Goal: Task Accomplishment & Management: Use online tool/utility

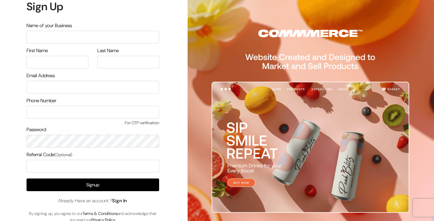
click at [125, 202] on link "Sign In" at bounding box center [119, 200] width 15 height 6
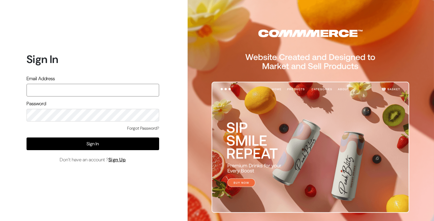
type input "demo@outdocart.in"
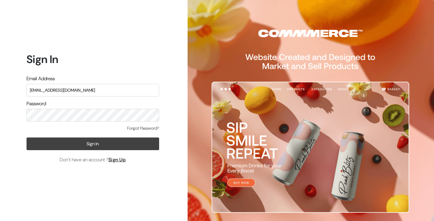
click at [145, 144] on button "Sign In" at bounding box center [93, 143] width 133 height 13
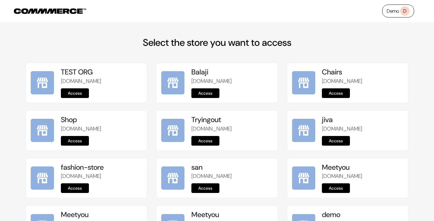
click at [207, 89] on link "Access" at bounding box center [205, 93] width 28 height 10
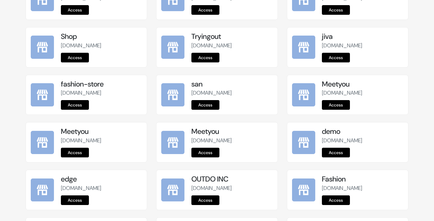
scroll to position [136, 0]
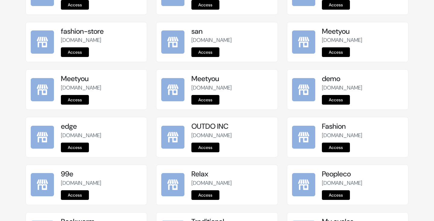
click at [207, 100] on link "Access" at bounding box center [205, 100] width 28 height 10
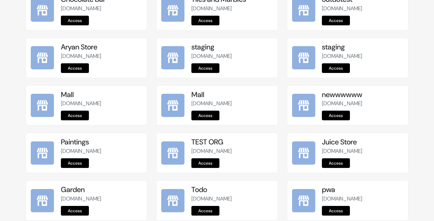
scroll to position [768, 0]
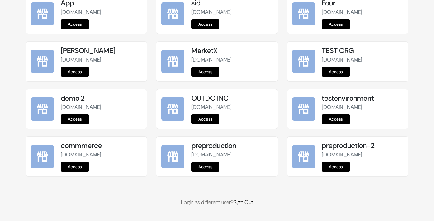
click at [208, 165] on link "Access" at bounding box center [205, 167] width 28 height 10
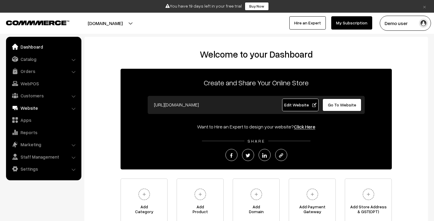
click at [43, 107] on link "Website" at bounding box center [44, 107] width 72 height 11
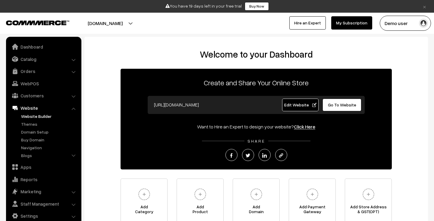
click at [42, 117] on link "Website Builder" at bounding box center [50, 116] width 60 height 6
click at [48, 118] on link "Website Builder" at bounding box center [50, 116] width 60 height 6
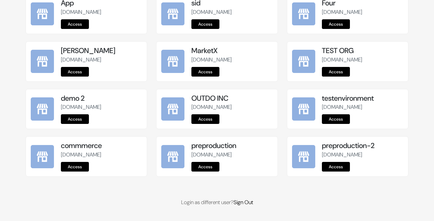
click at [74, 162] on link "Access" at bounding box center [75, 167] width 28 height 10
click at [335, 163] on link "Access" at bounding box center [336, 167] width 28 height 10
click at [202, 114] on link "Access" at bounding box center [205, 119] width 28 height 10
click at [63, 114] on link "Access" at bounding box center [75, 119] width 28 height 10
click at [202, 67] on link "Access" at bounding box center [205, 72] width 28 height 10
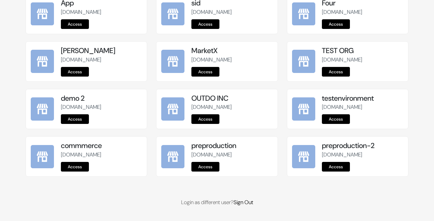
click at [339, 67] on link "Access" at bounding box center [336, 72] width 28 height 10
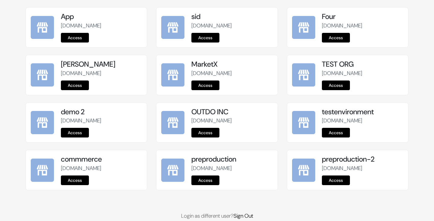
scroll to position [719, 0]
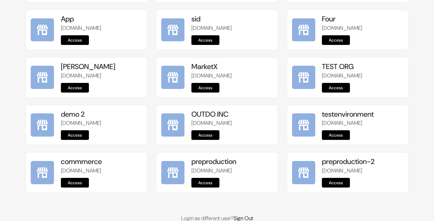
click at [71, 93] on link "Access" at bounding box center [75, 88] width 28 height 10
click at [340, 45] on link "Access" at bounding box center [336, 40] width 28 height 10
click at [207, 45] on link "Access" at bounding box center [205, 40] width 28 height 10
click at [71, 45] on link "Access" at bounding box center [75, 40] width 28 height 10
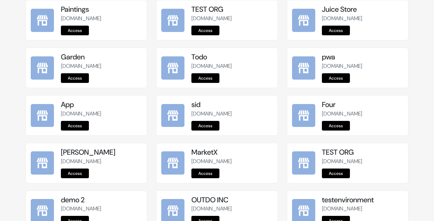
scroll to position [621, 0]
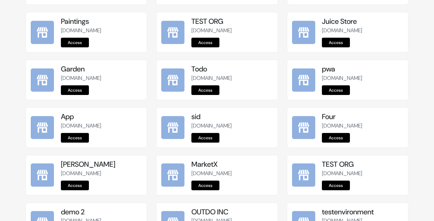
click at [203, 95] on link "Access" at bounding box center [205, 90] width 28 height 10
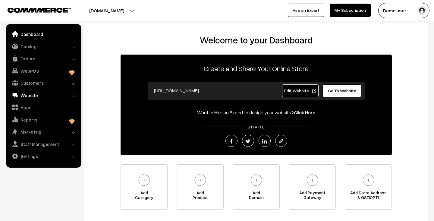
click at [50, 98] on link "Website" at bounding box center [44, 95] width 72 height 11
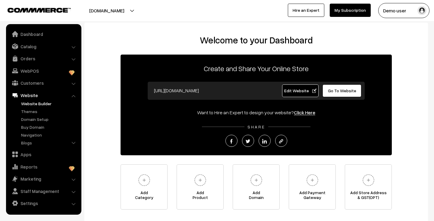
click at [43, 104] on link "Website Builder" at bounding box center [50, 103] width 60 height 6
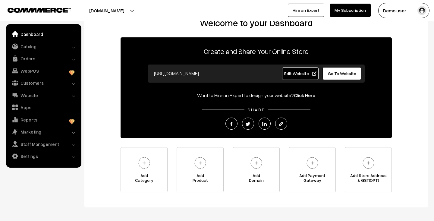
scroll to position [43, 0]
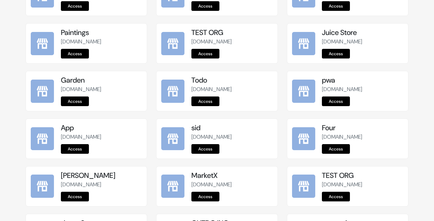
scroll to position [768, 0]
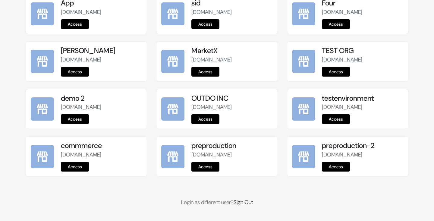
click at [209, 169] on link "Access" at bounding box center [205, 167] width 28 height 10
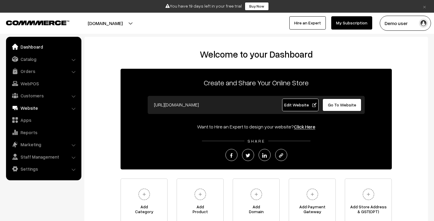
click at [39, 111] on link "Website" at bounding box center [44, 107] width 72 height 11
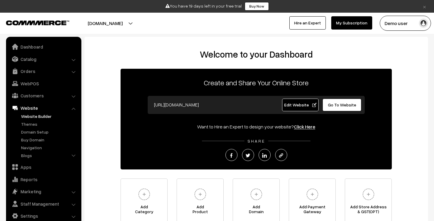
click at [39, 117] on link "Website Builder" at bounding box center [50, 116] width 60 height 6
click at [33, 118] on link "Website Builder" at bounding box center [50, 116] width 60 height 6
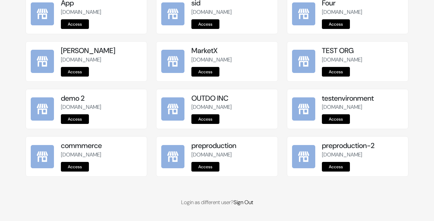
click at [211, 167] on link "Access" at bounding box center [205, 167] width 28 height 10
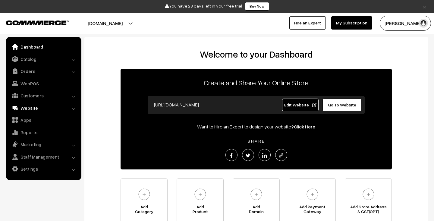
click at [33, 109] on link "Website" at bounding box center [44, 107] width 72 height 11
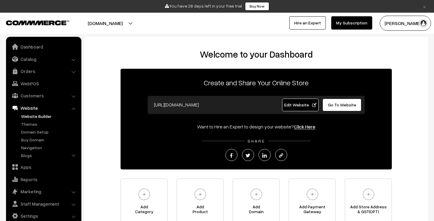
click at [32, 117] on link "Website Builder" at bounding box center [50, 116] width 60 height 6
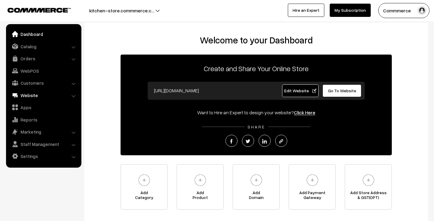
click at [31, 96] on link "Website" at bounding box center [44, 95] width 72 height 11
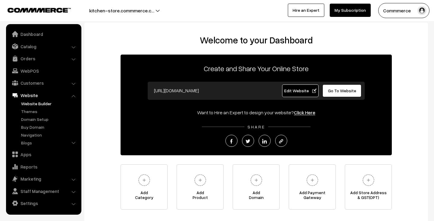
click at [30, 105] on link "Website Builder" at bounding box center [50, 103] width 60 height 6
